Goal: Task Accomplishment & Management: Manage account settings

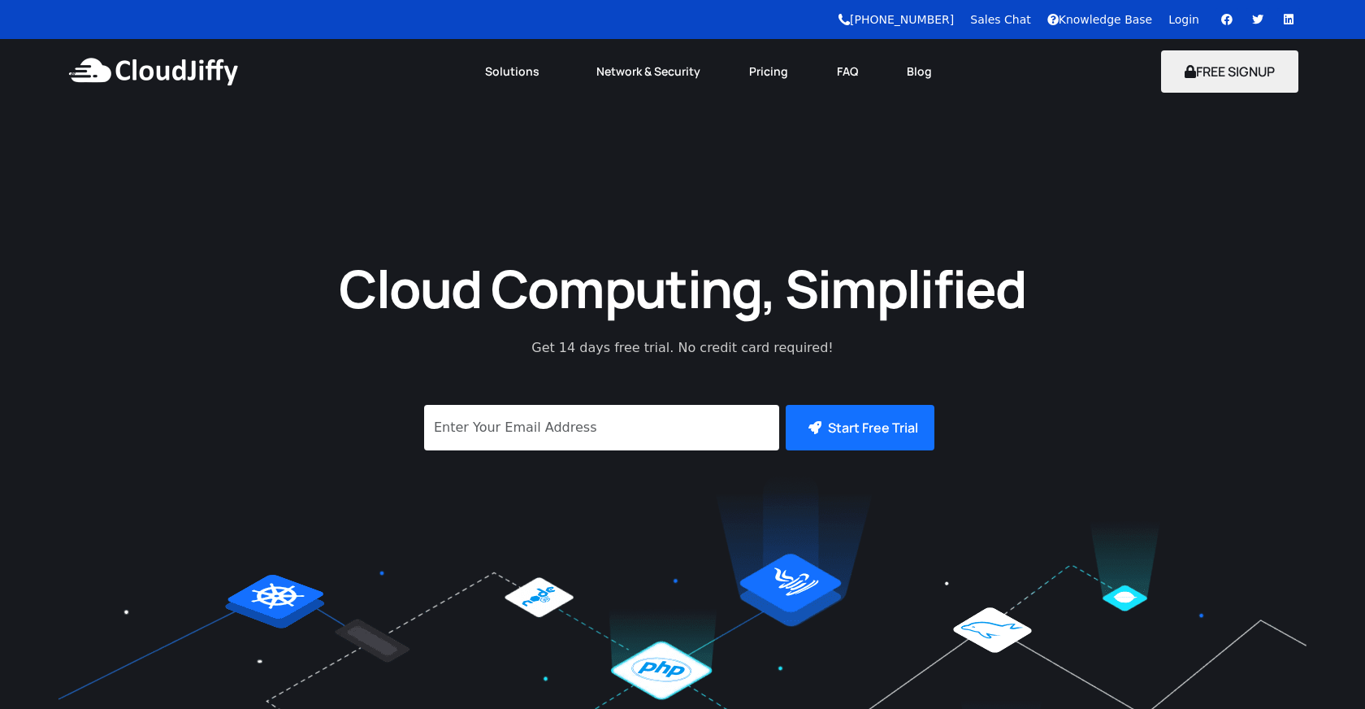
click at [1185, 24] on link "Login" at bounding box center [1184, 19] width 31 height 13
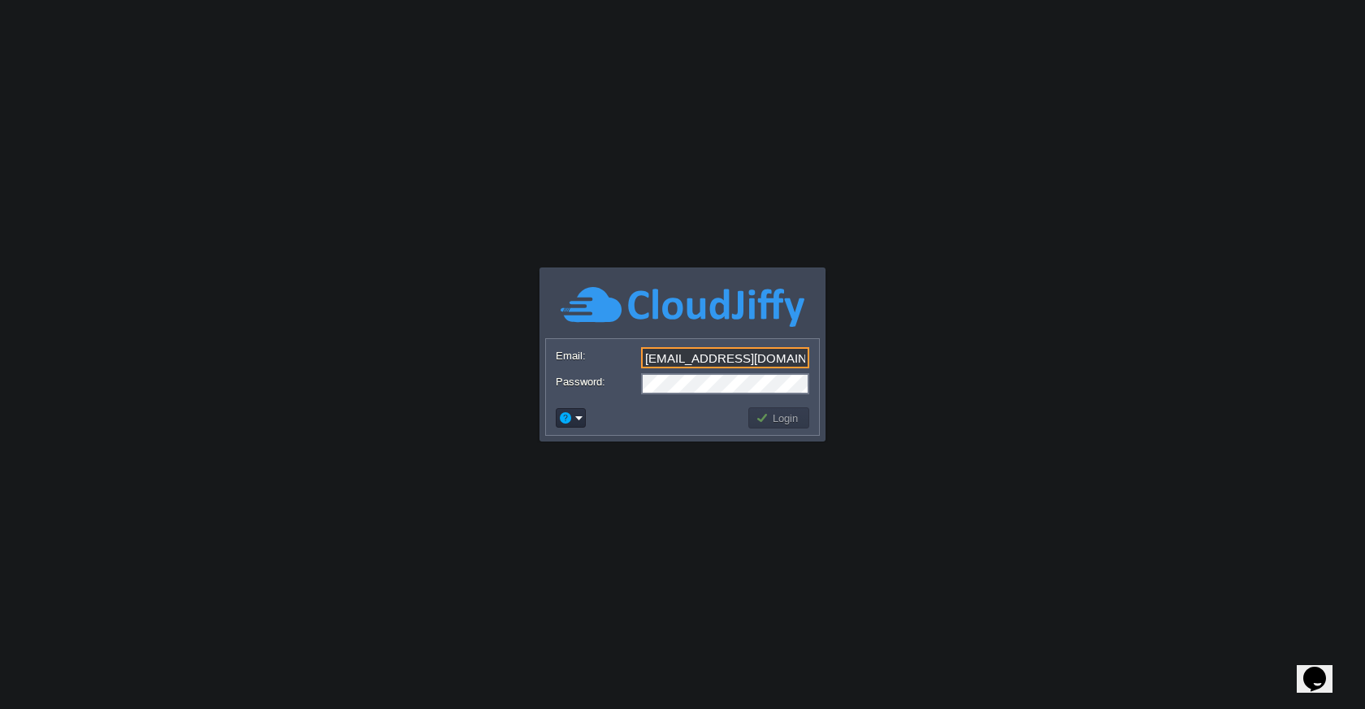
type input "[EMAIL_ADDRESS][DOMAIN_NAME]"
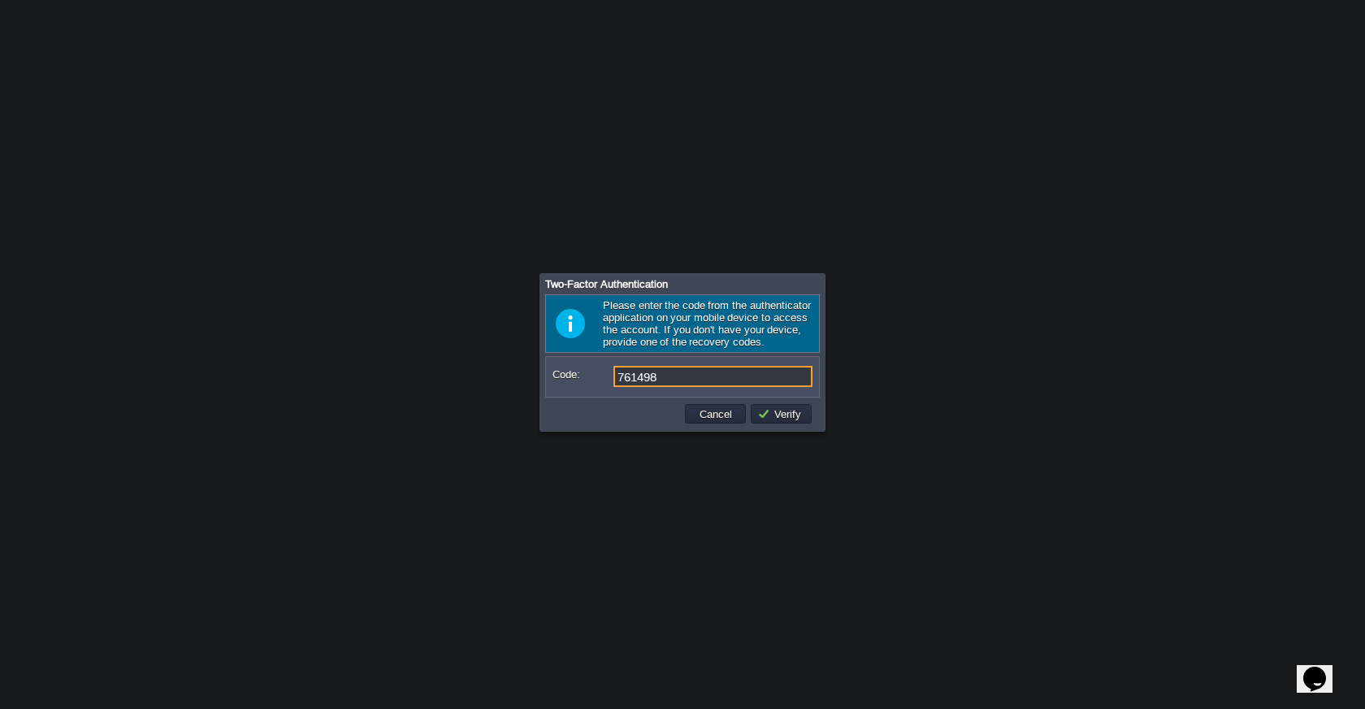
type input "761498"
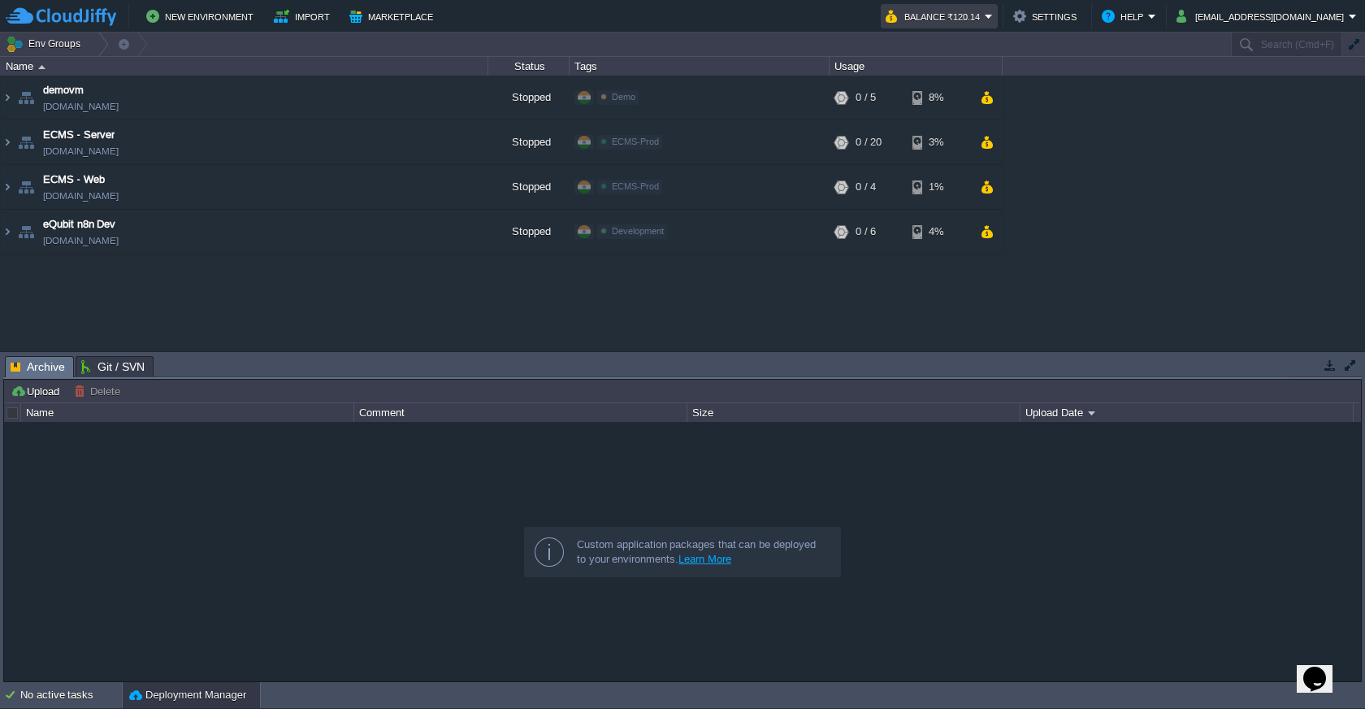
click at [993, 14] on em "Balance ₹120.14" at bounding box center [939, 17] width 107 height 20
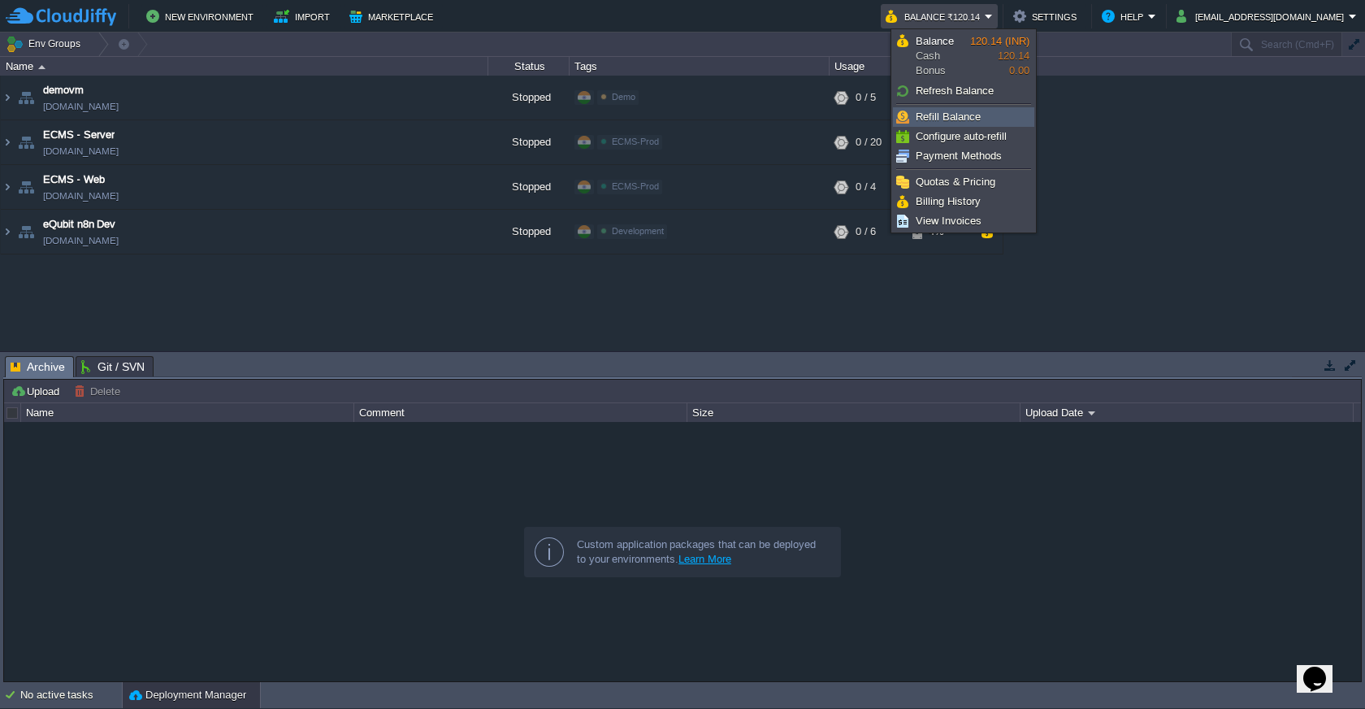
click at [987, 119] on link "Refill Balance" at bounding box center [964, 117] width 140 height 18
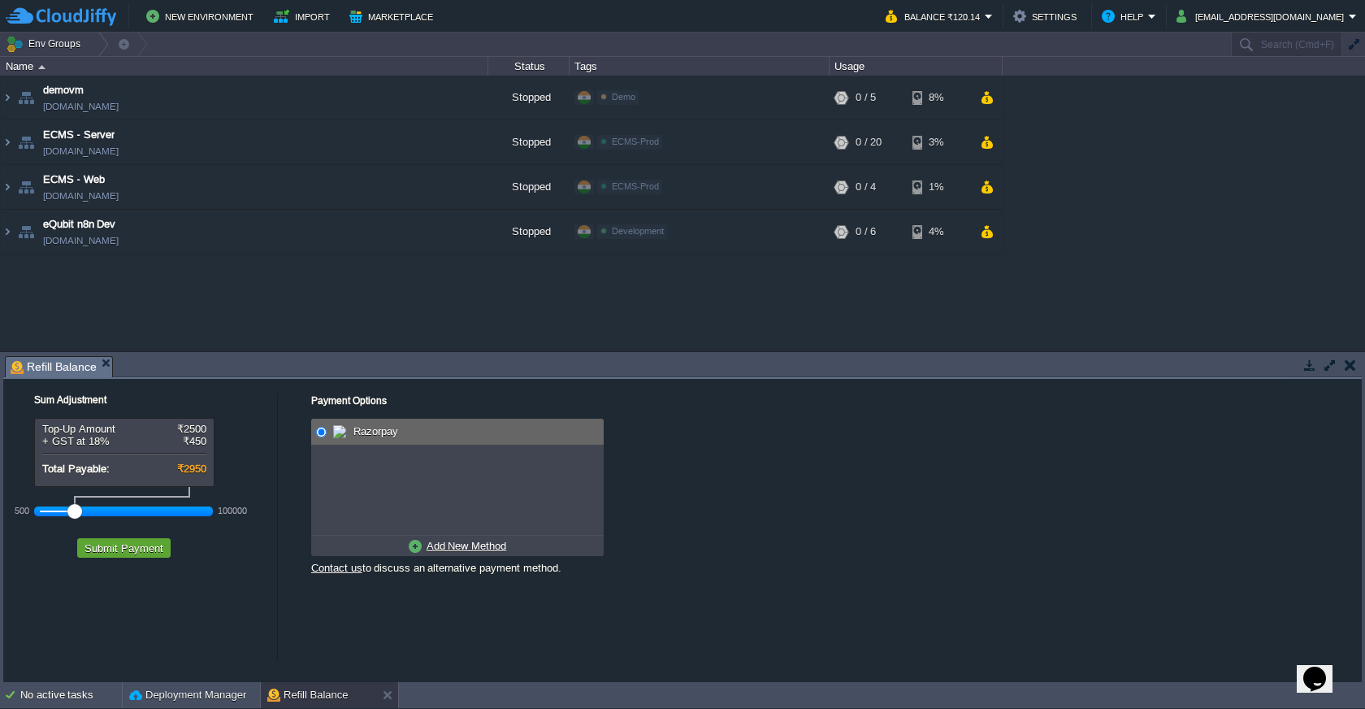
click at [378, 434] on span "Razorpay" at bounding box center [373, 431] width 49 height 12
click at [1295, 11] on button "dv@equbitsolutions.com" at bounding box center [1263, 17] width 172 height 20
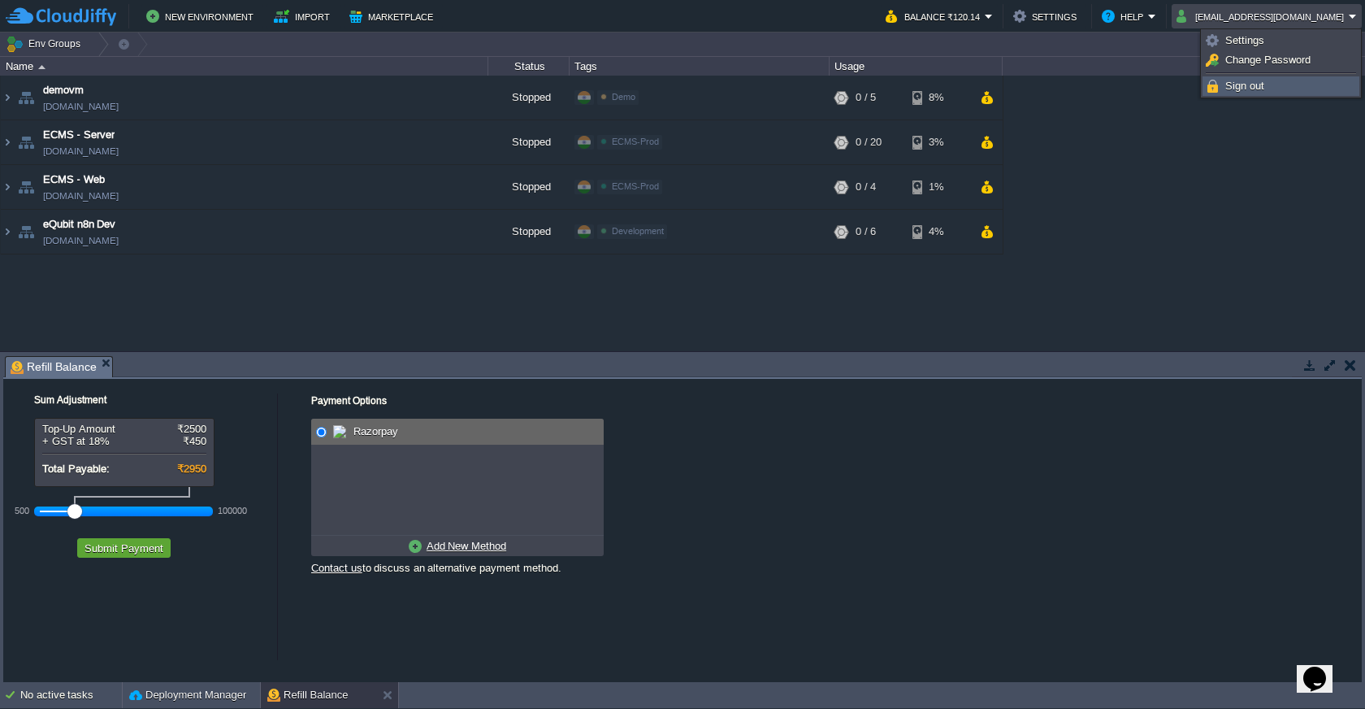
click at [1245, 81] on span "Sign out" at bounding box center [1244, 86] width 39 height 12
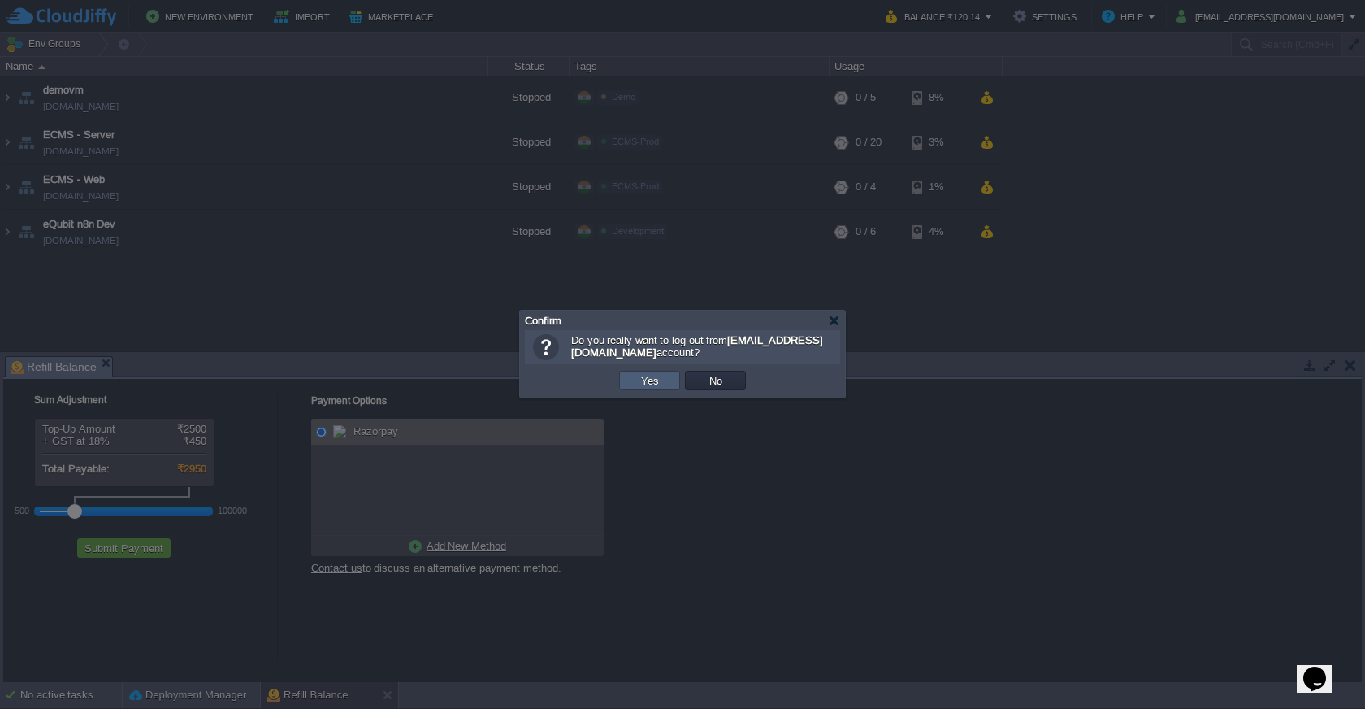
click at [649, 386] on button "Yes" at bounding box center [650, 380] width 28 height 15
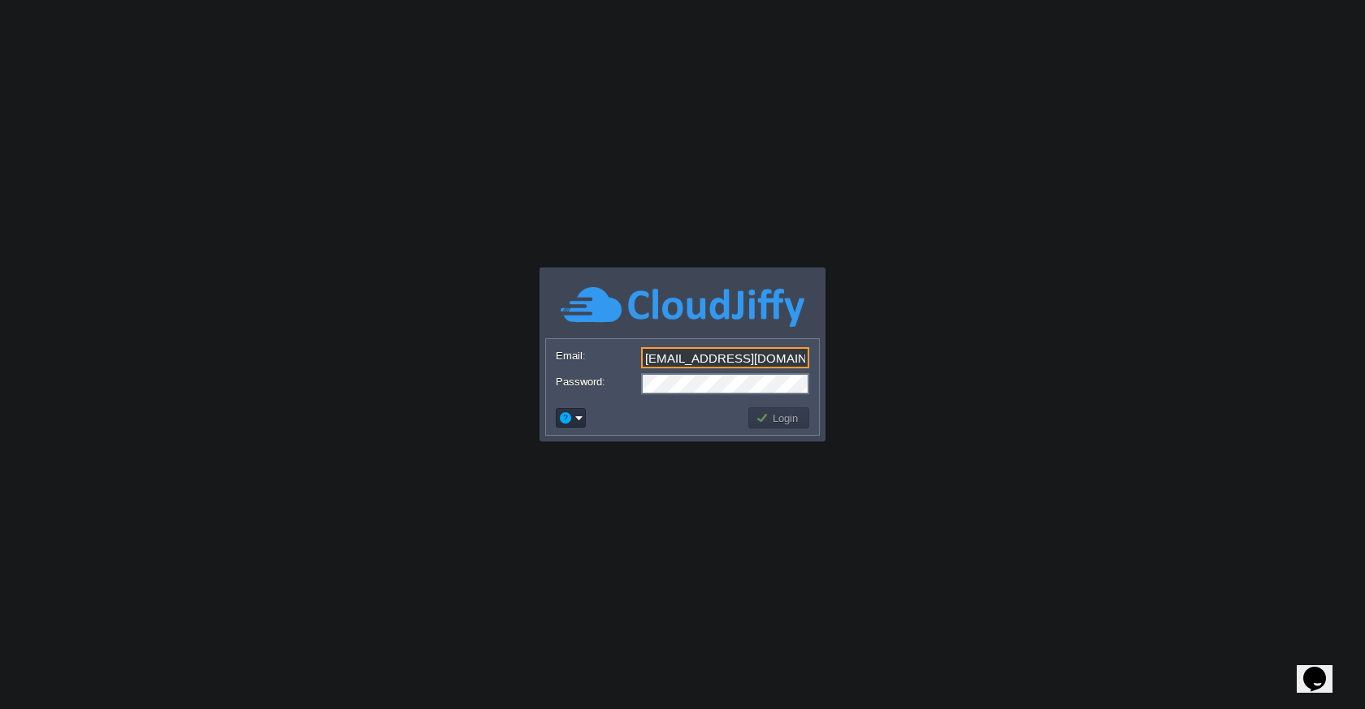
type input "[EMAIL_ADDRESS][DOMAIN_NAME]"
click at [770, 415] on button "Login" at bounding box center [779, 417] width 47 height 15
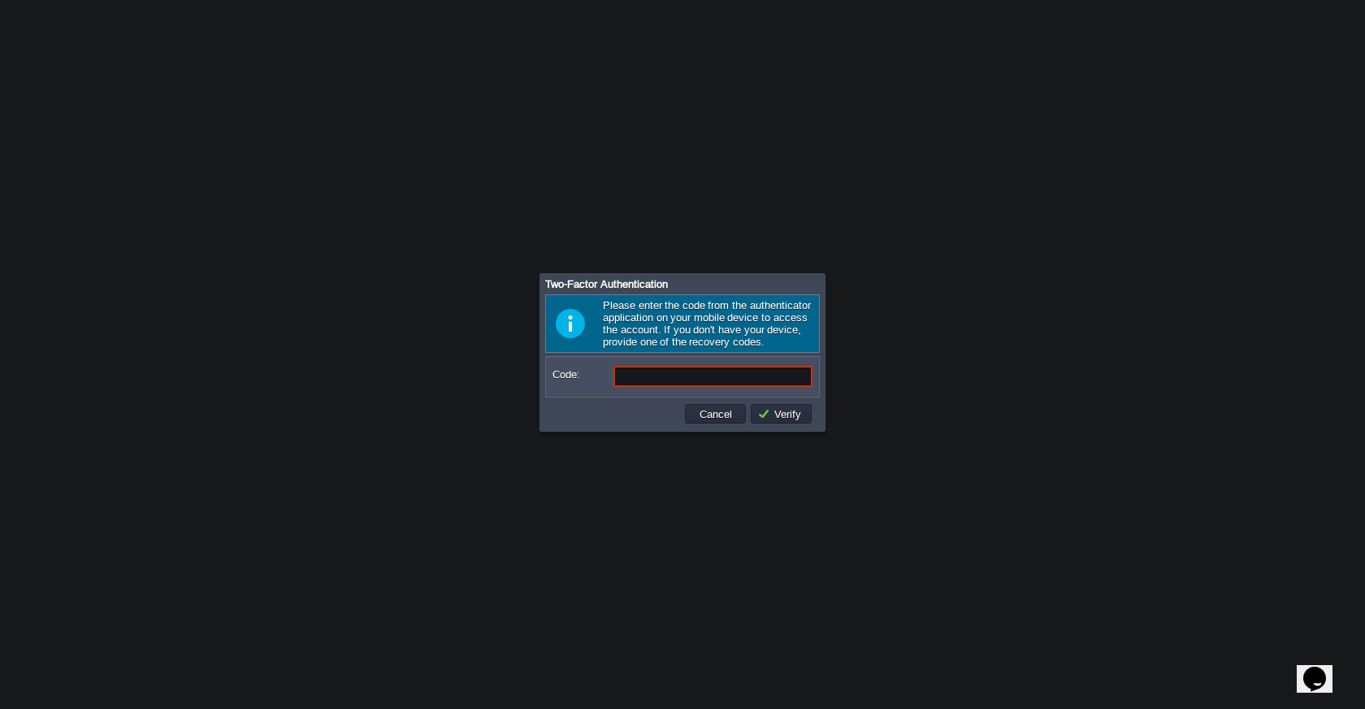
click at [680, 380] on input "Code:" at bounding box center [713, 376] width 199 height 21
type input "206350"
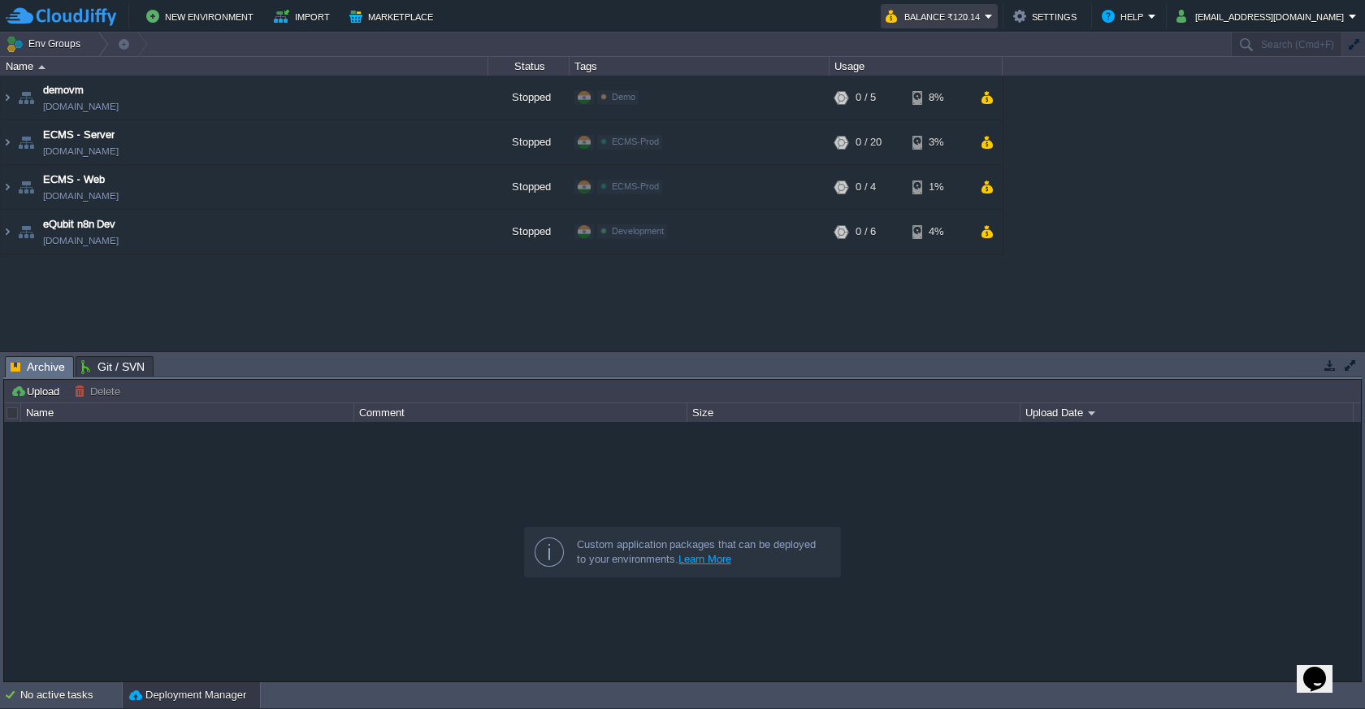
click at [993, 23] on em "Balance ₹120.14" at bounding box center [939, 17] width 107 height 20
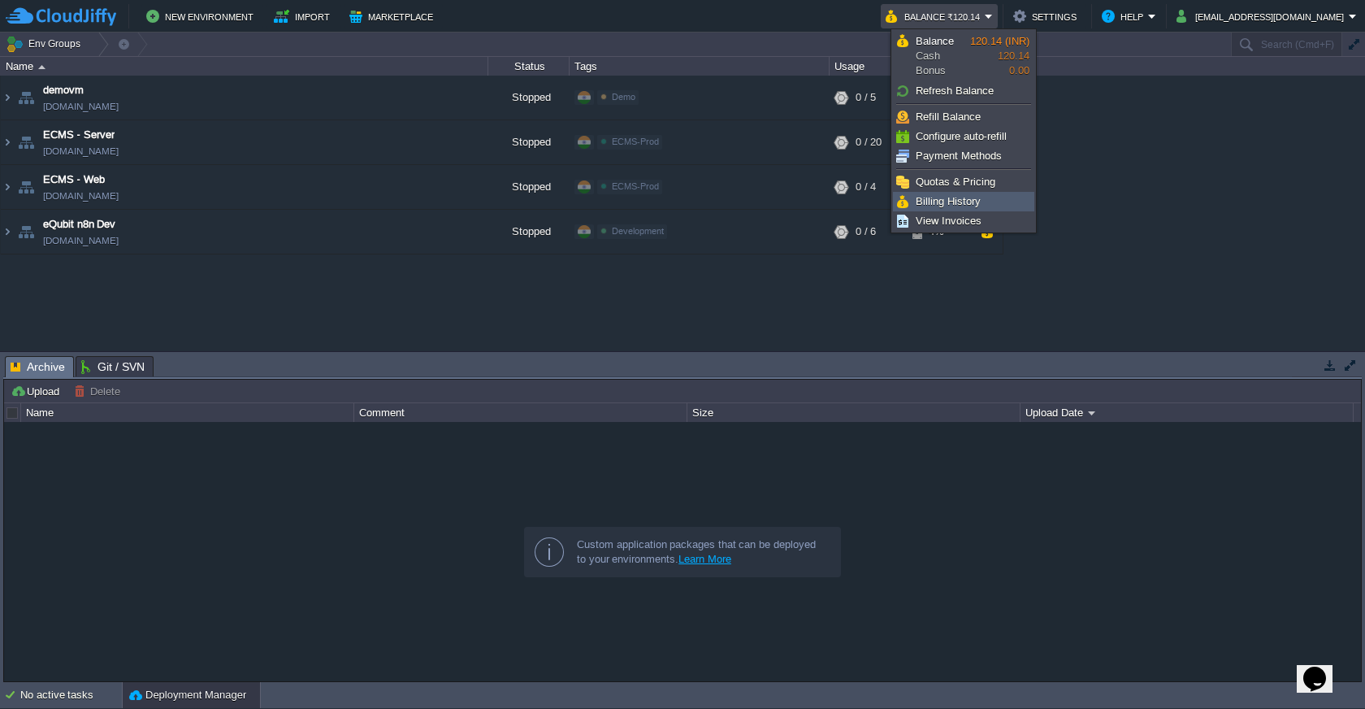
click at [974, 203] on span "Billing History" at bounding box center [948, 201] width 65 height 12
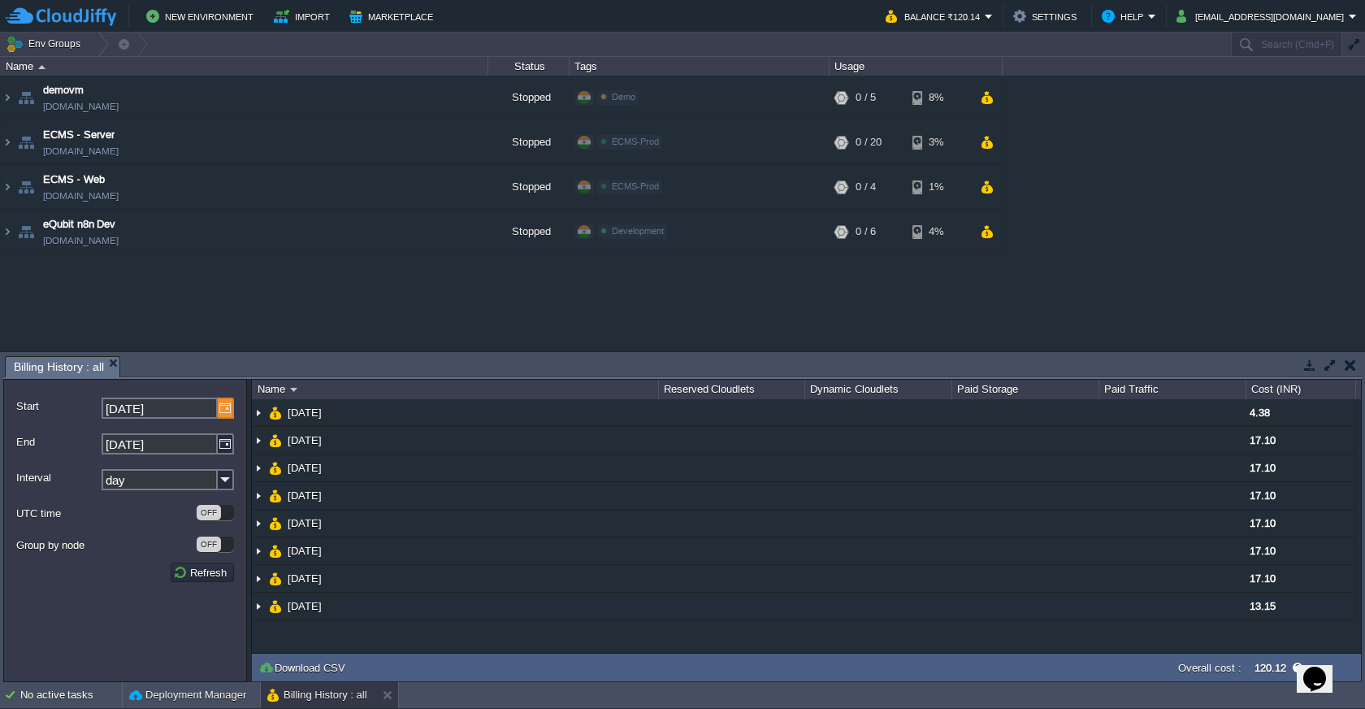
click at [227, 408] on img at bounding box center [226, 407] width 16 height 21
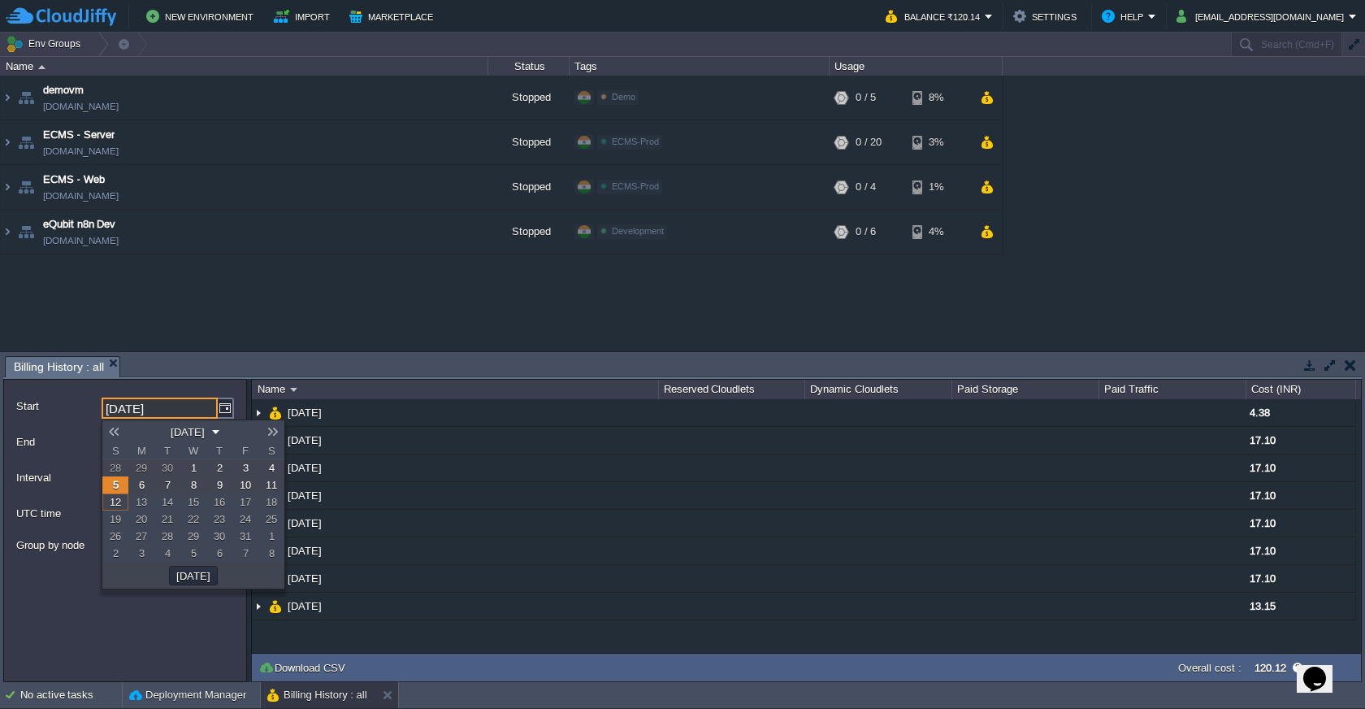
click at [220, 425] on em "October 2025" at bounding box center [193, 431] width 54 height 15
click at [171, 456] on link "Aug" at bounding box center [170, 456] width 41 height 17
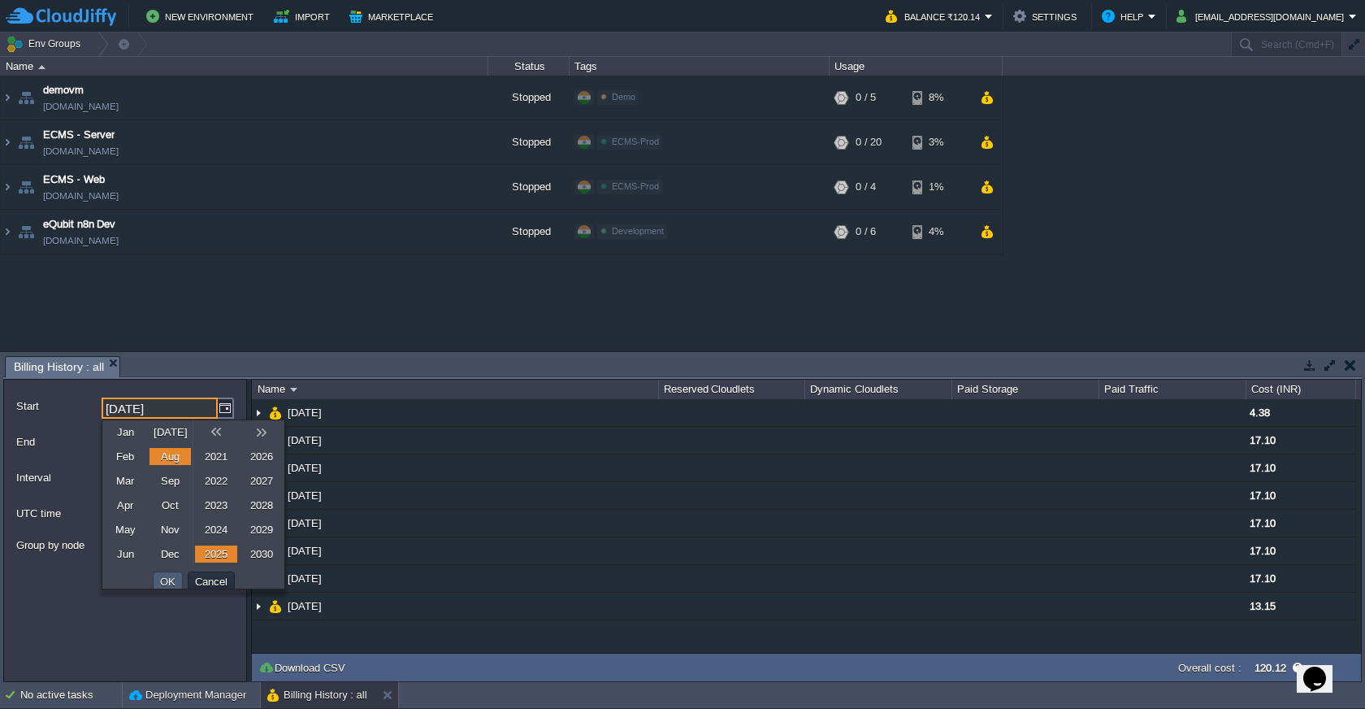
click at [167, 580] on button "OK" at bounding box center [167, 581] width 25 height 15
click at [246, 471] on span "1" at bounding box center [246, 468] width 6 height 12
type input "01-08-2025"
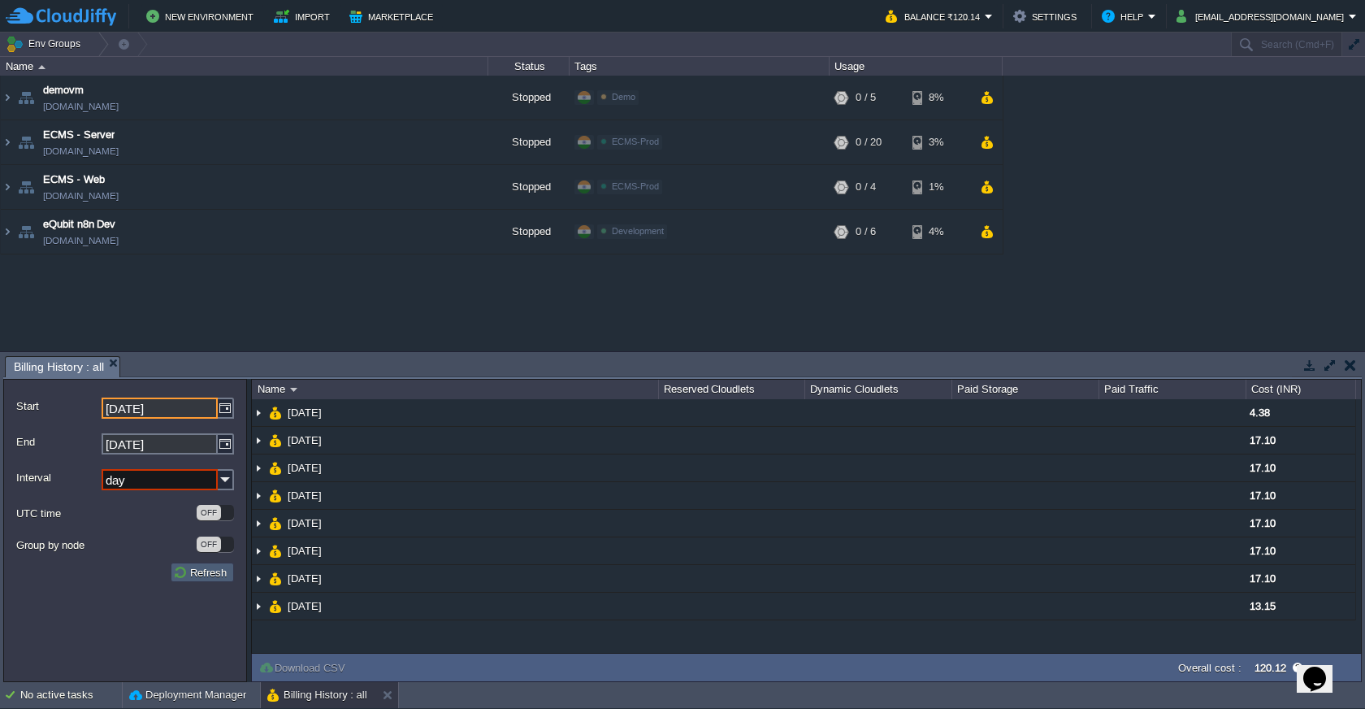
click at [204, 575] on button "Refresh" at bounding box center [202, 572] width 59 height 15
click at [195, 575] on button "Refresh" at bounding box center [202, 572] width 59 height 15
click at [226, 483] on img at bounding box center [226, 479] width 16 height 21
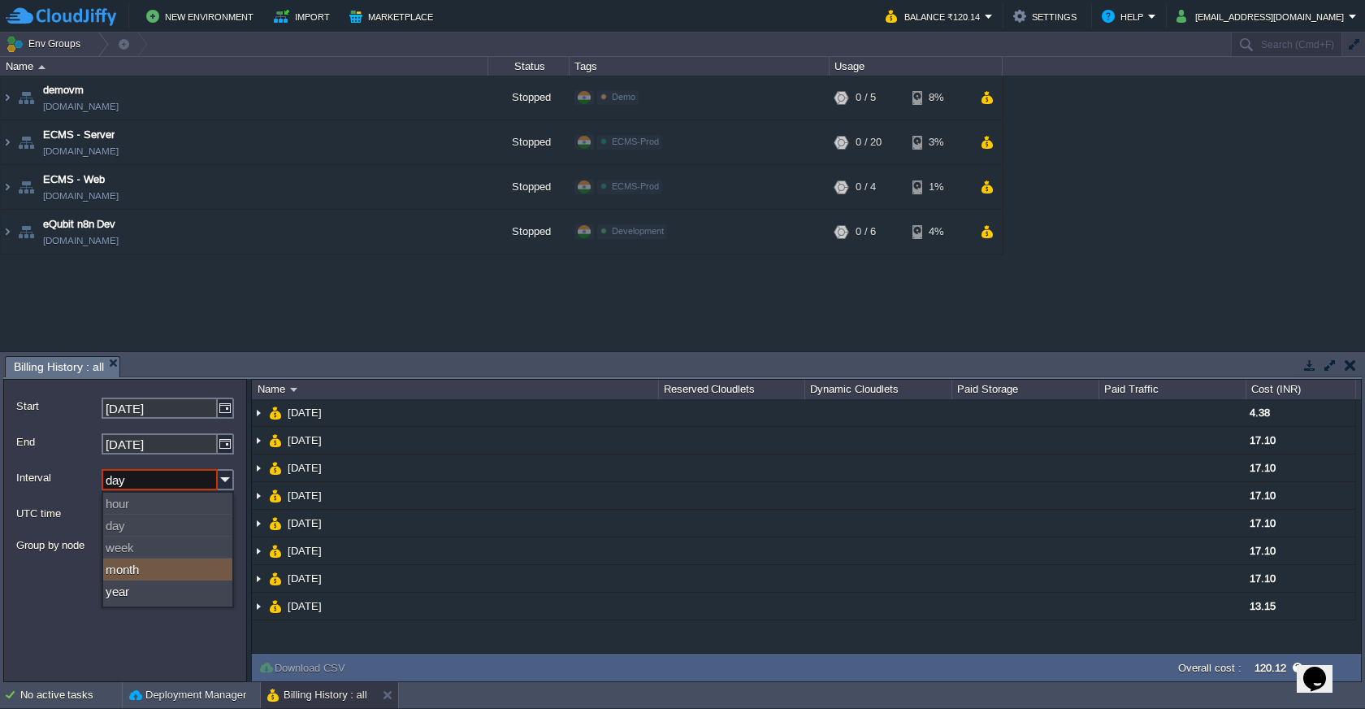
click at [171, 577] on div "month" at bounding box center [167, 569] width 129 height 22
type input "month"
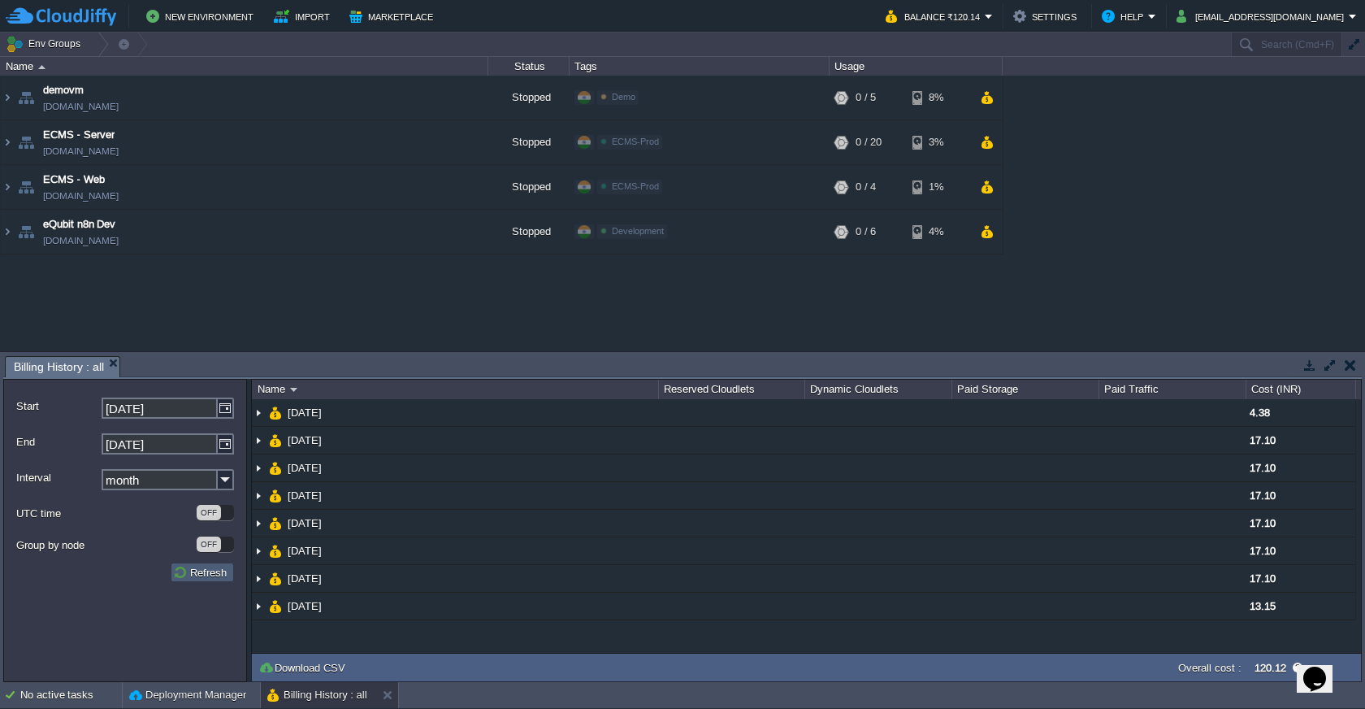
click at [213, 570] on button "Refresh" at bounding box center [202, 572] width 59 height 15
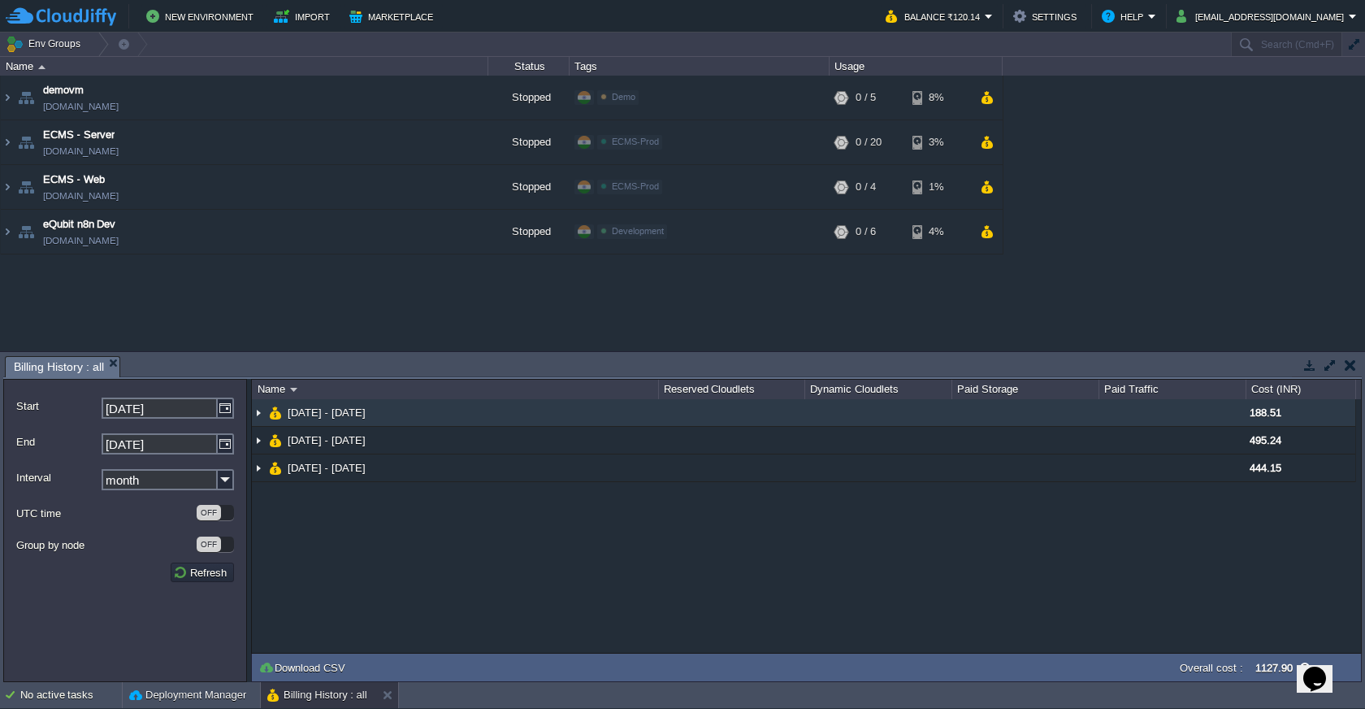
click at [258, 414] on img at bounding box center [258, 412] width 13 height 27
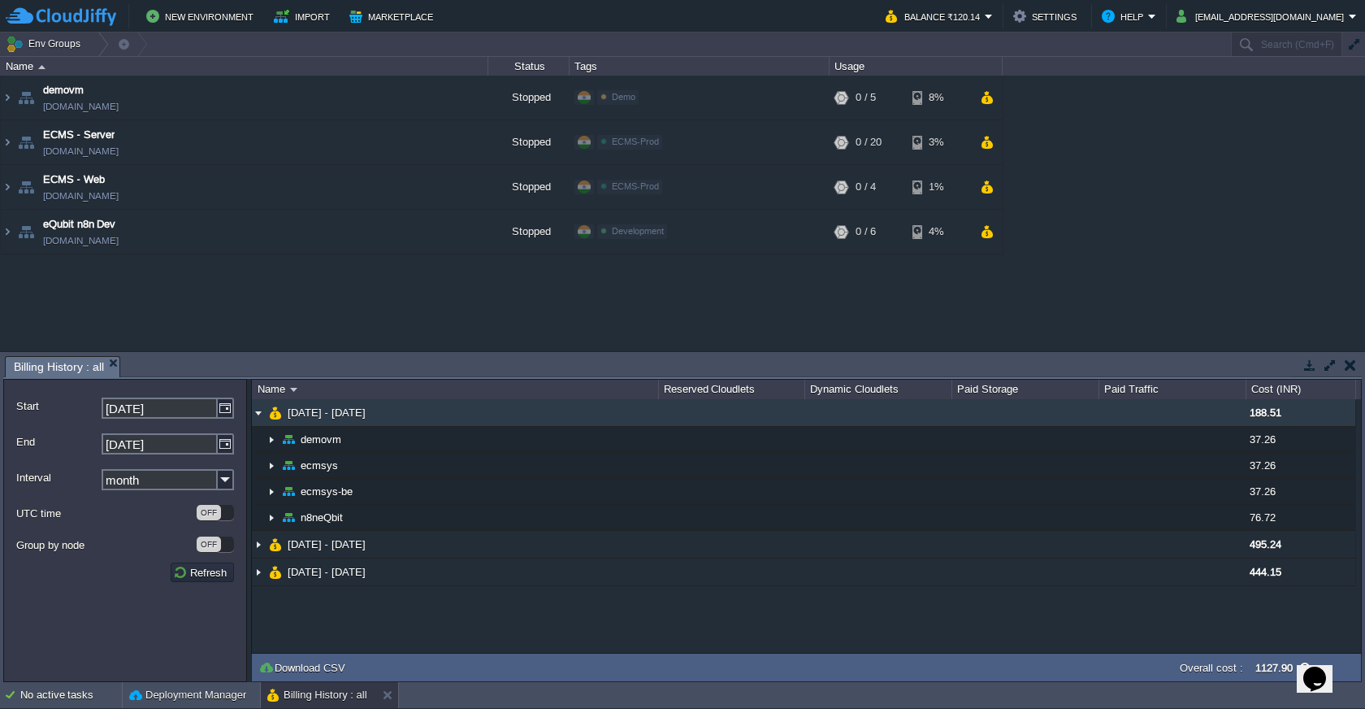
click at [258, 414] on img at bounding box center [258, 412] width 13 height 27
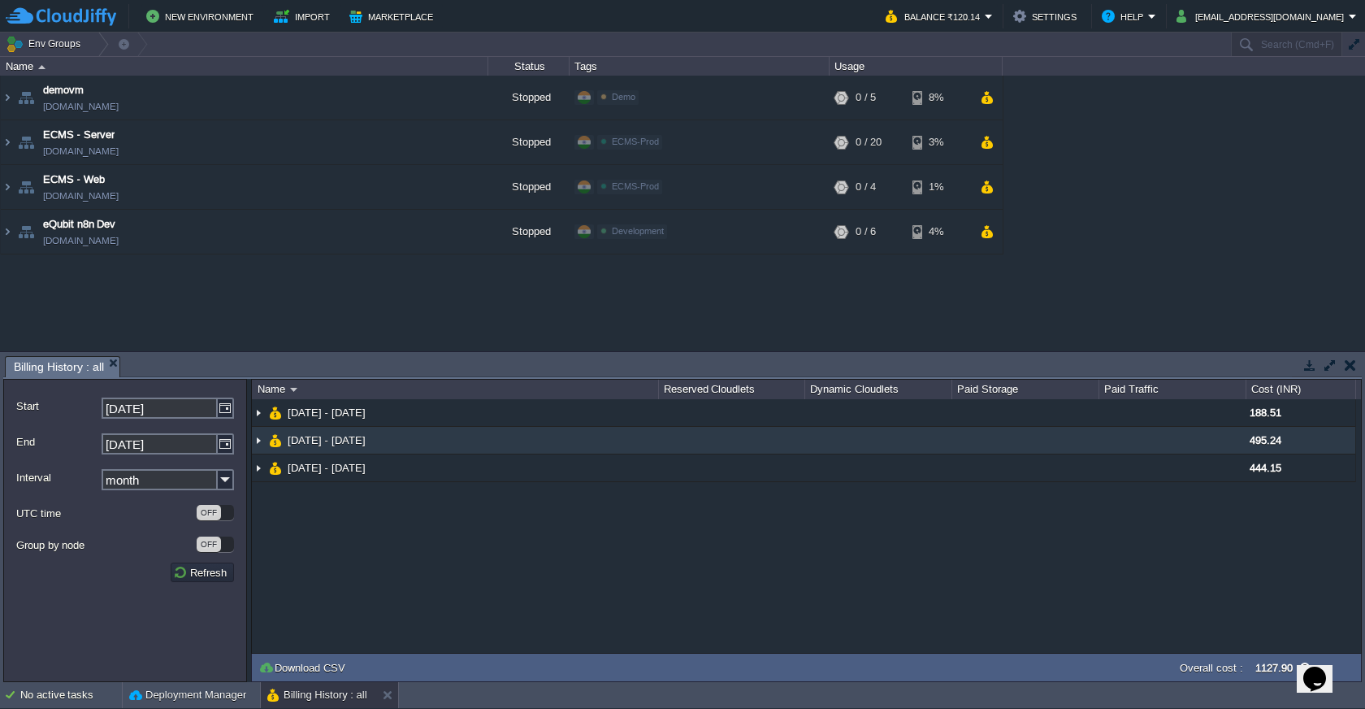
click at [261, 440] on img at bounding box center [258, 440] width 13 height 27
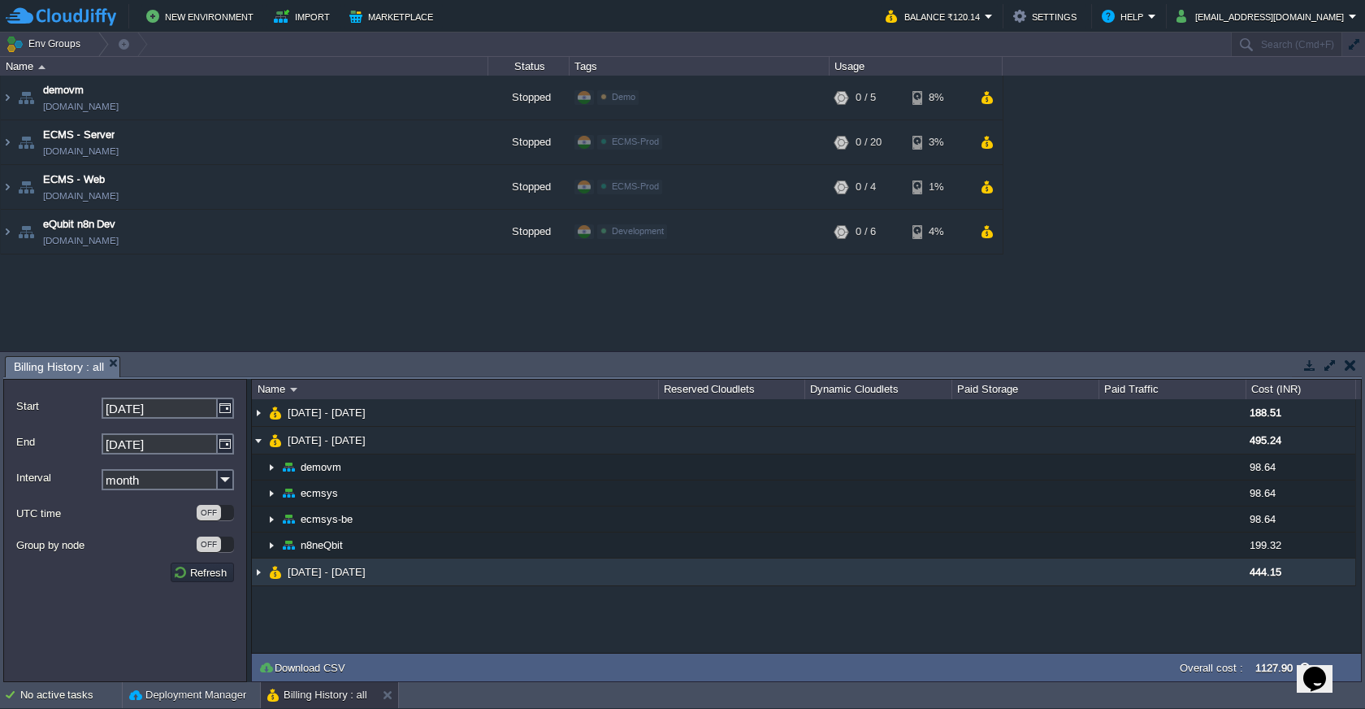
click at [260, 570] on img at bounding box center [258, 571] width 13 height 27
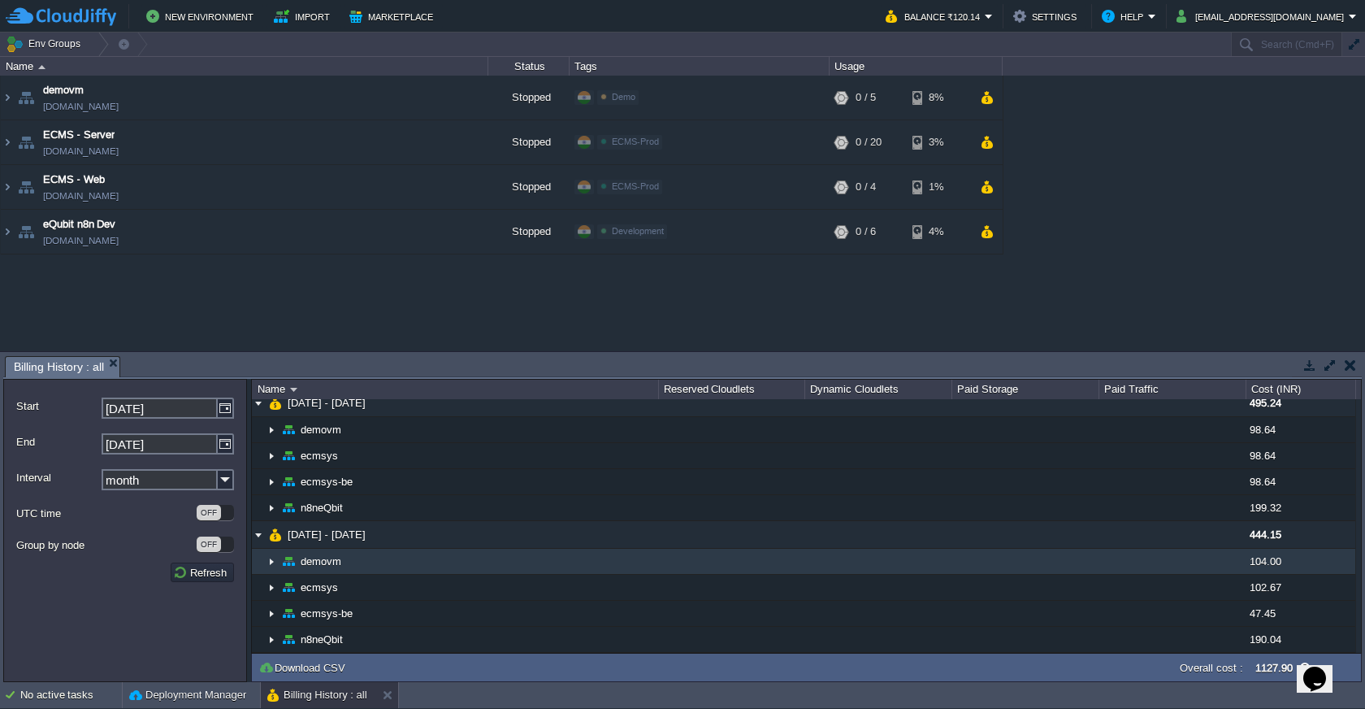
scroll to position [42, 0]
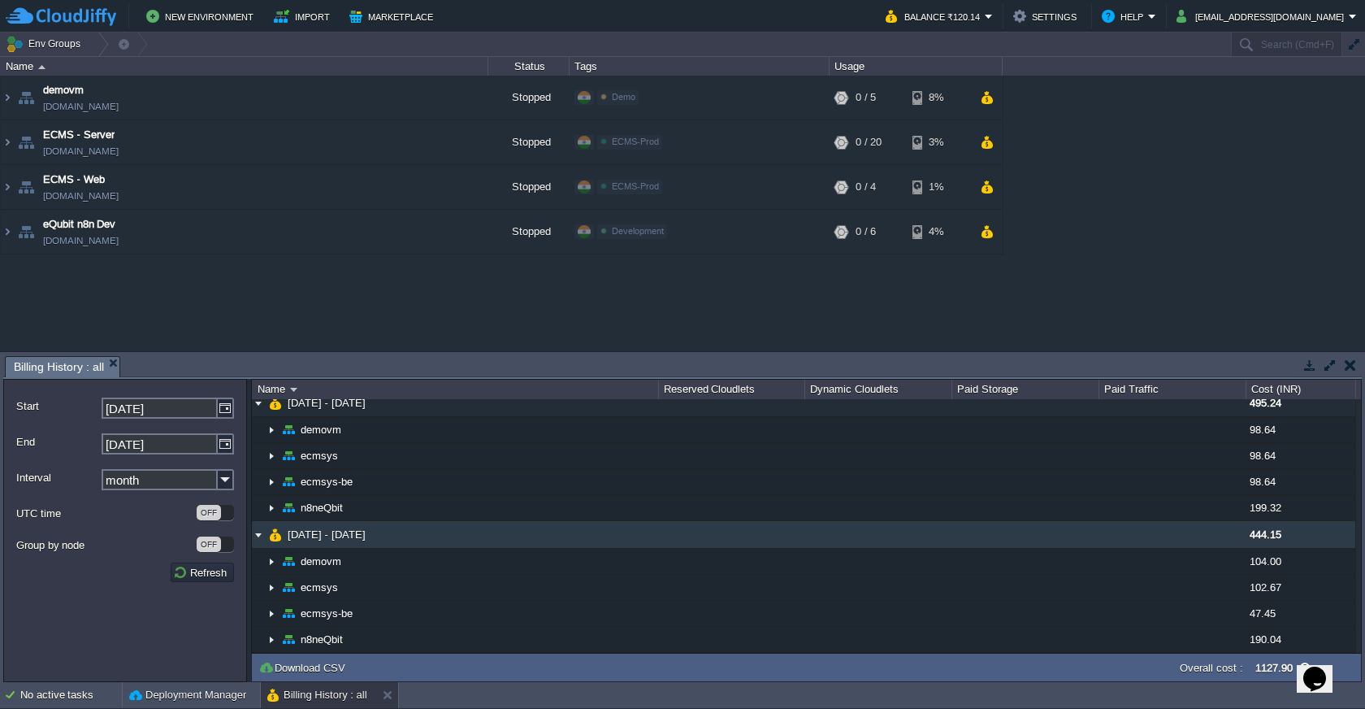
click at [254, 529] on img at bounding box center [258, 534] width 13 height 27
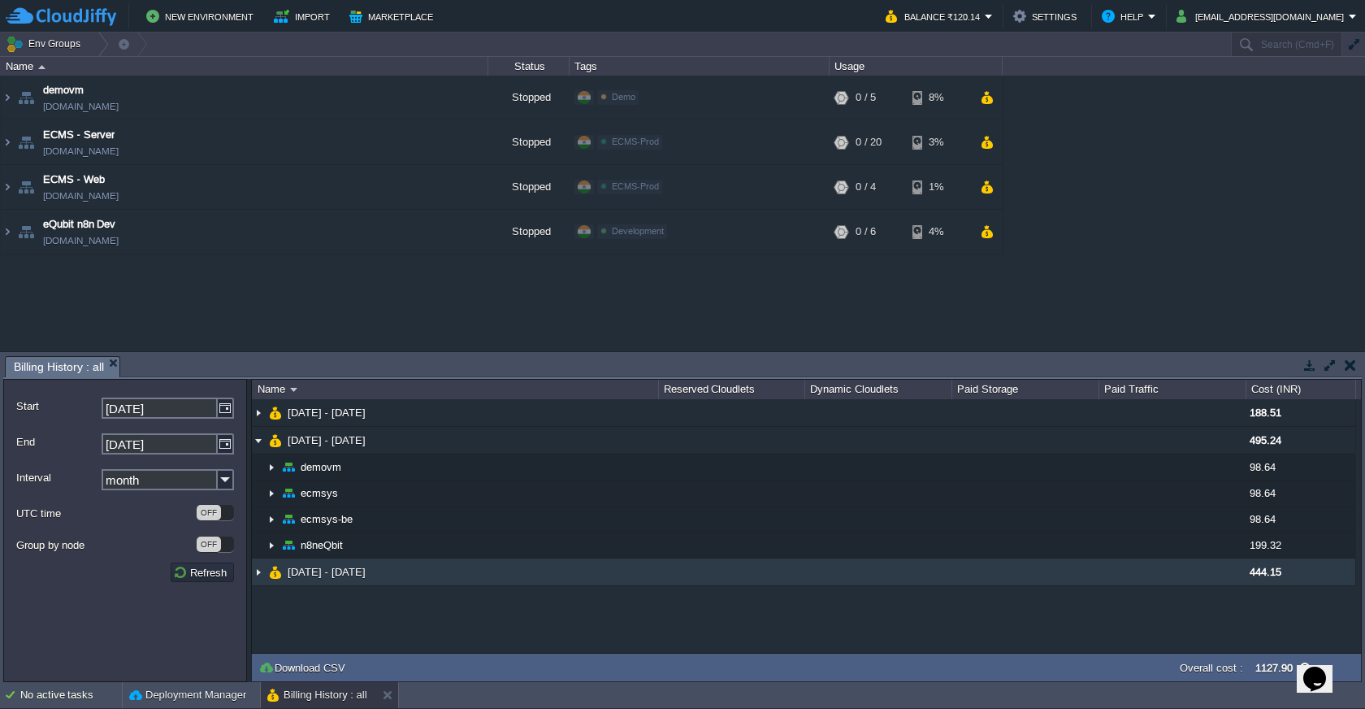
scroll to position [0, 0]
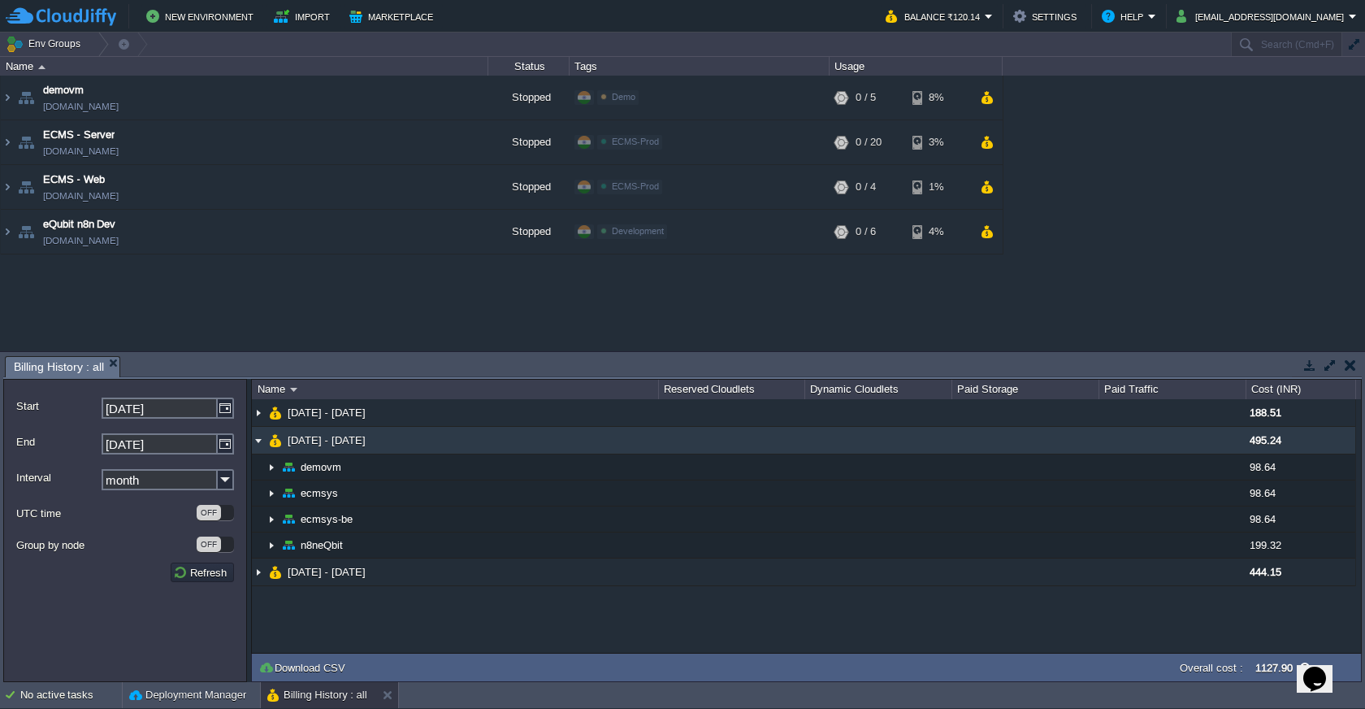
click at [258, 440] on img at bounding box center [258, 440] width 13 height 27
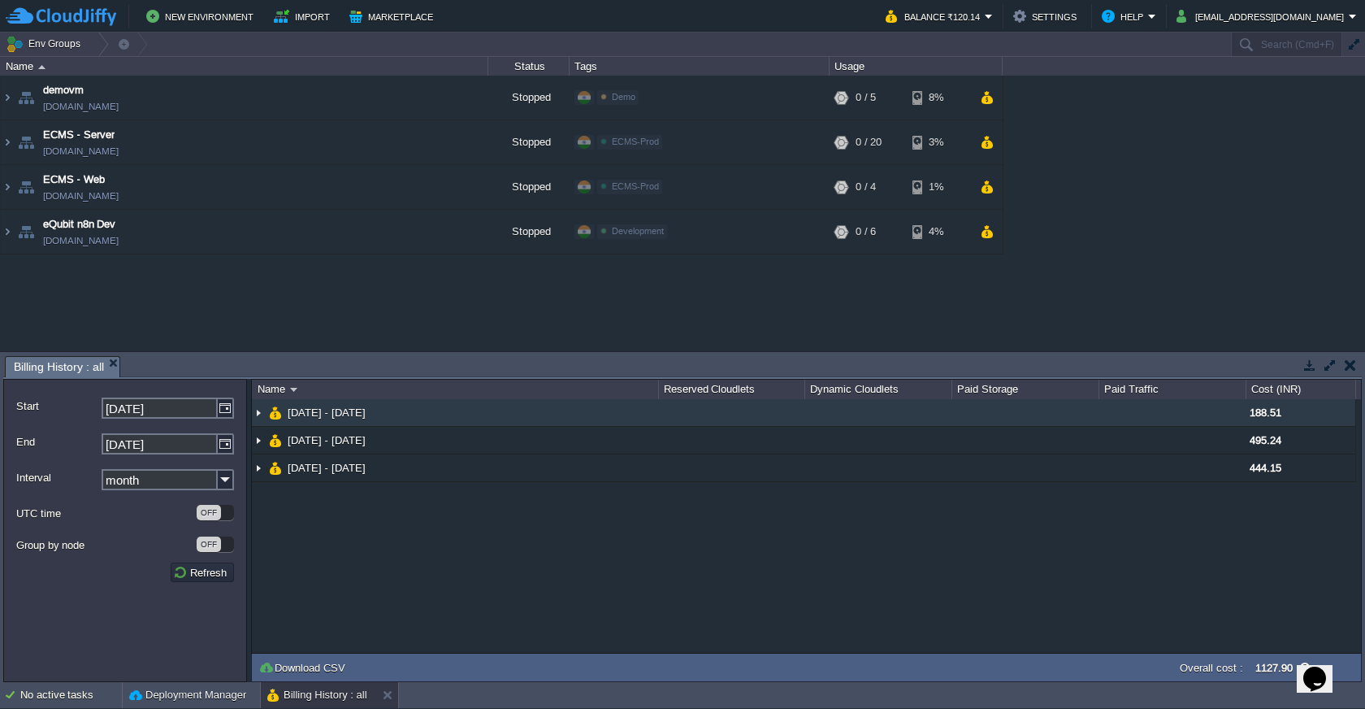
click at [258, 415] on img at bounding box center [258, 412] width 13 height 27
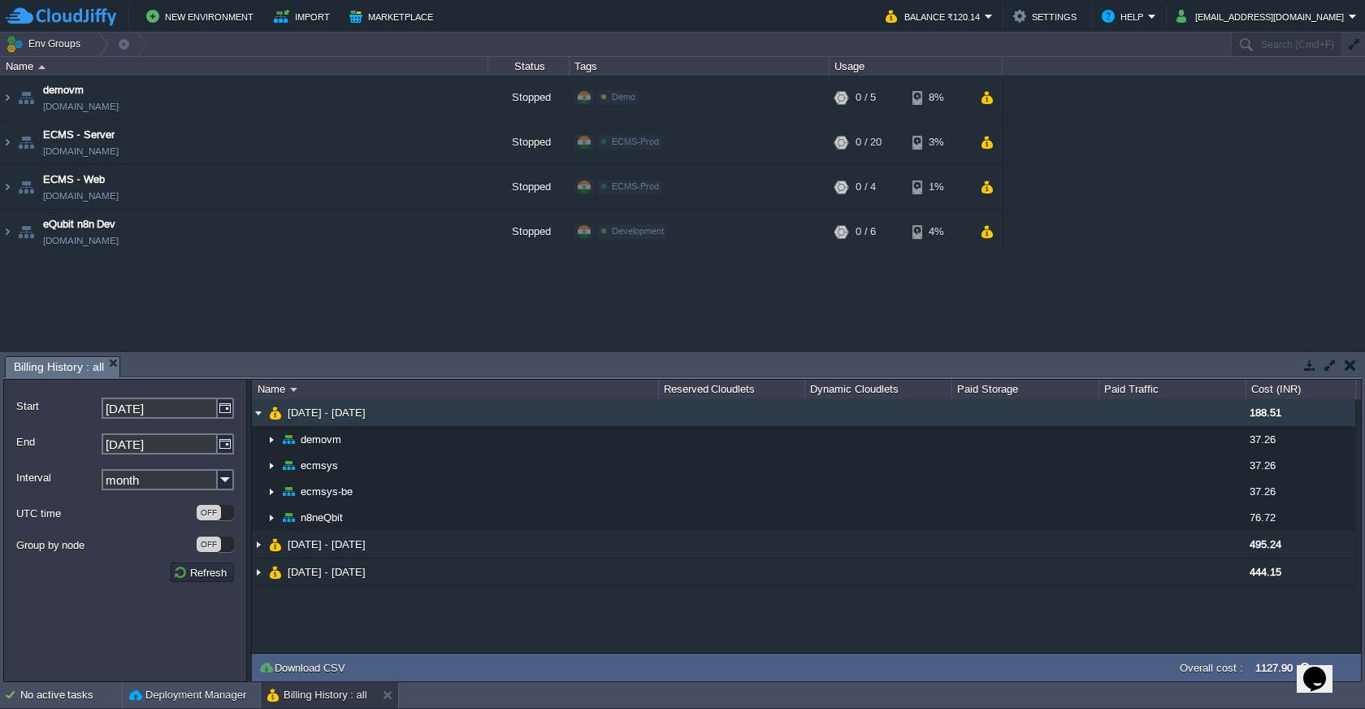
click at [258, 415] on img at bounding box center [258, 412] width 13 height 27
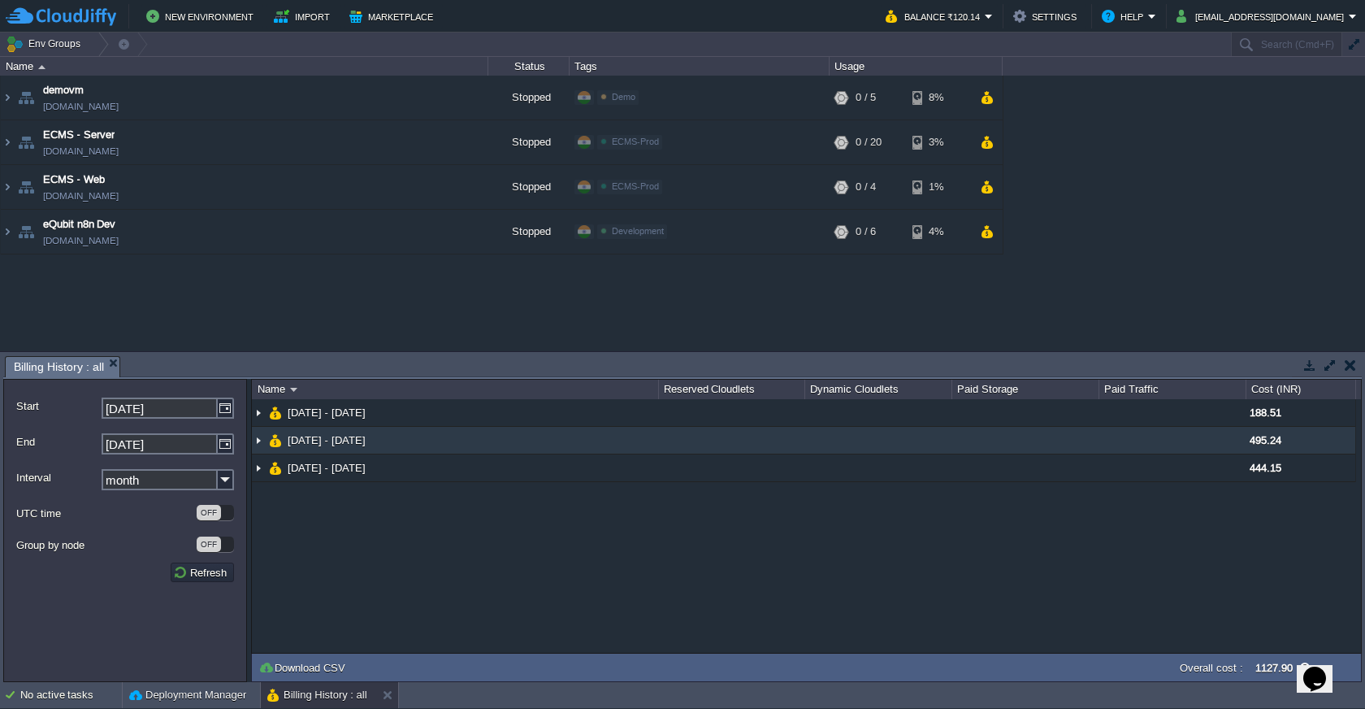
click at [257, 444] on img at bounding box center [258, 440] width 13 height 27
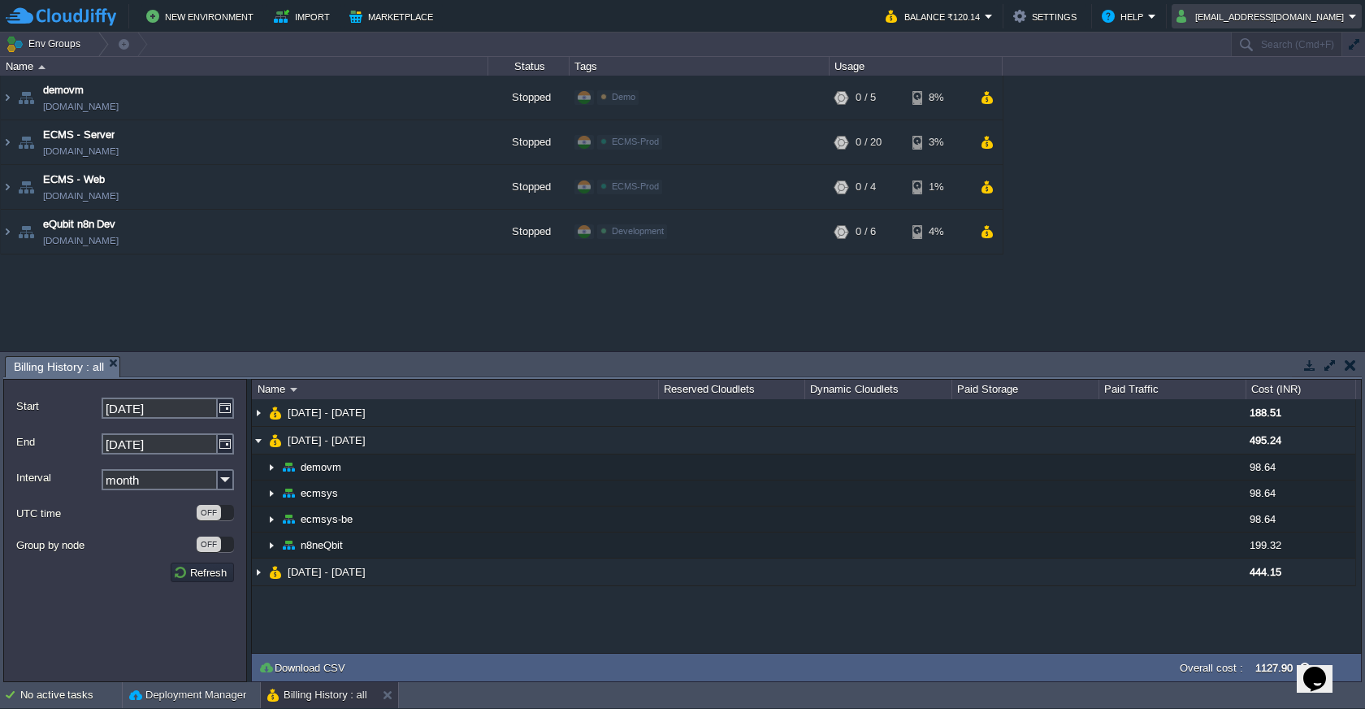
click at [1273, 11] on button "dv@equbitsolutions.com" at bounding box center [1263, 17] width 172 height 20
click at [1247, 88] on span "Sign out" at bounding box center [1244, 86] width 39 height 12
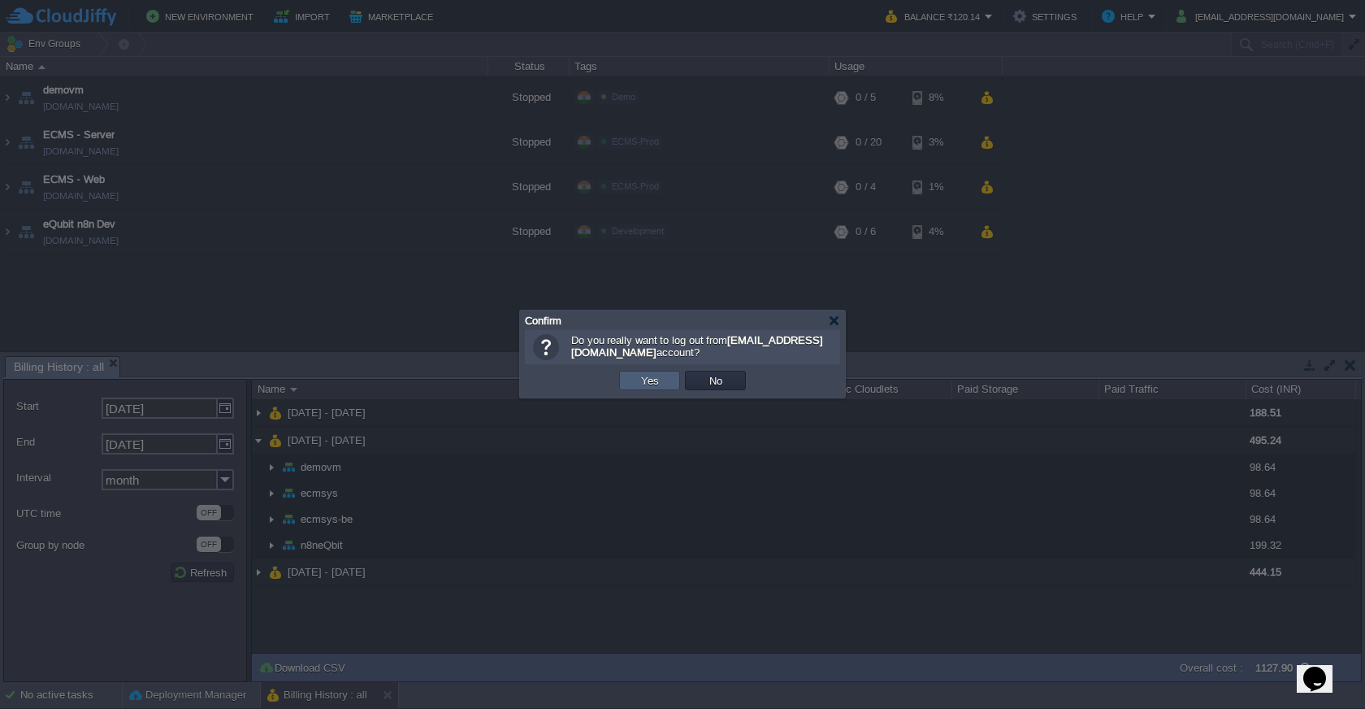
click at [643, 376] on button "Yes" at bounding box center [650, 380] width 28 height 15
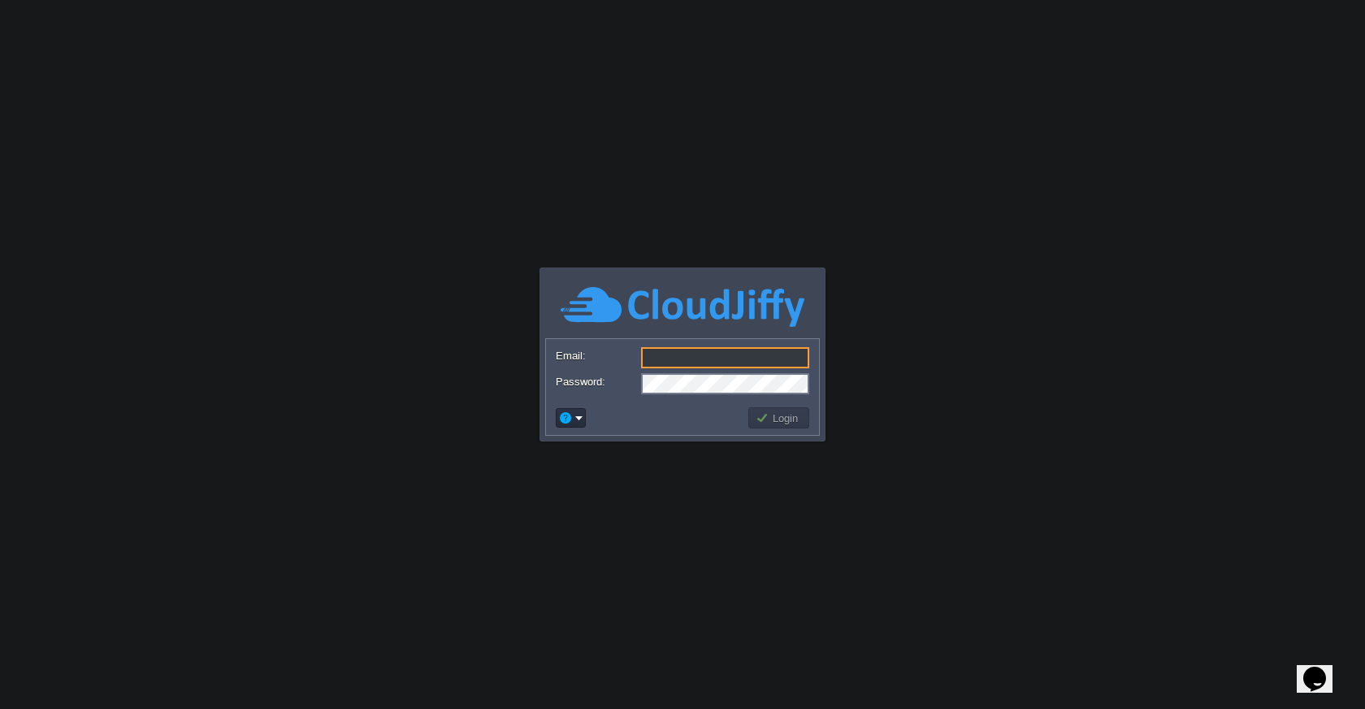
click at [906, 83] on body "Application Platform v.8.10.2 Email: Password: Login" at bounding box center [682, 354] width 1365 height 709
